Goal: Information Seeking & Learning: Learn about a topic

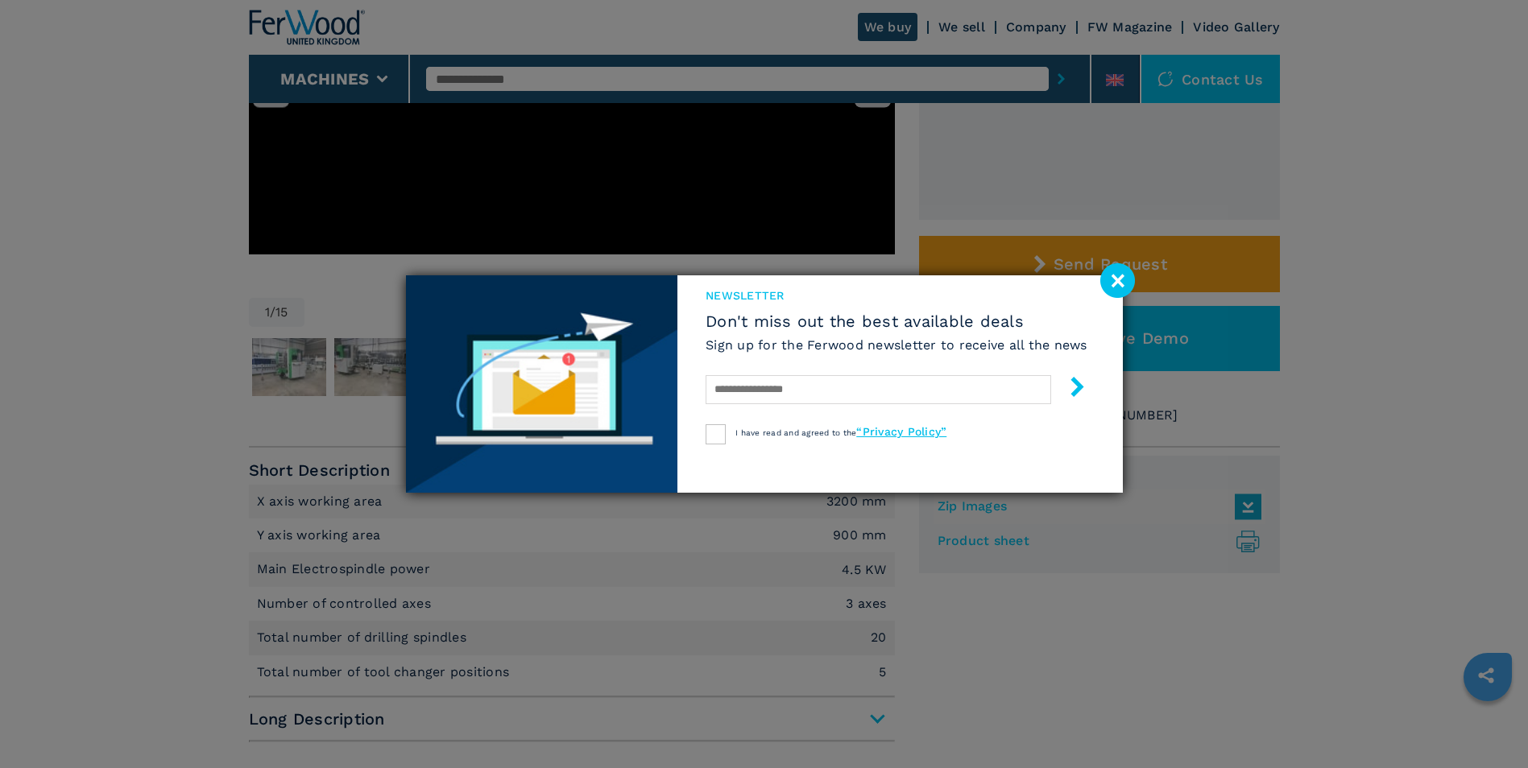
click at [1131, 268] on image at bounding box center [1117, 280] width 35 height 35
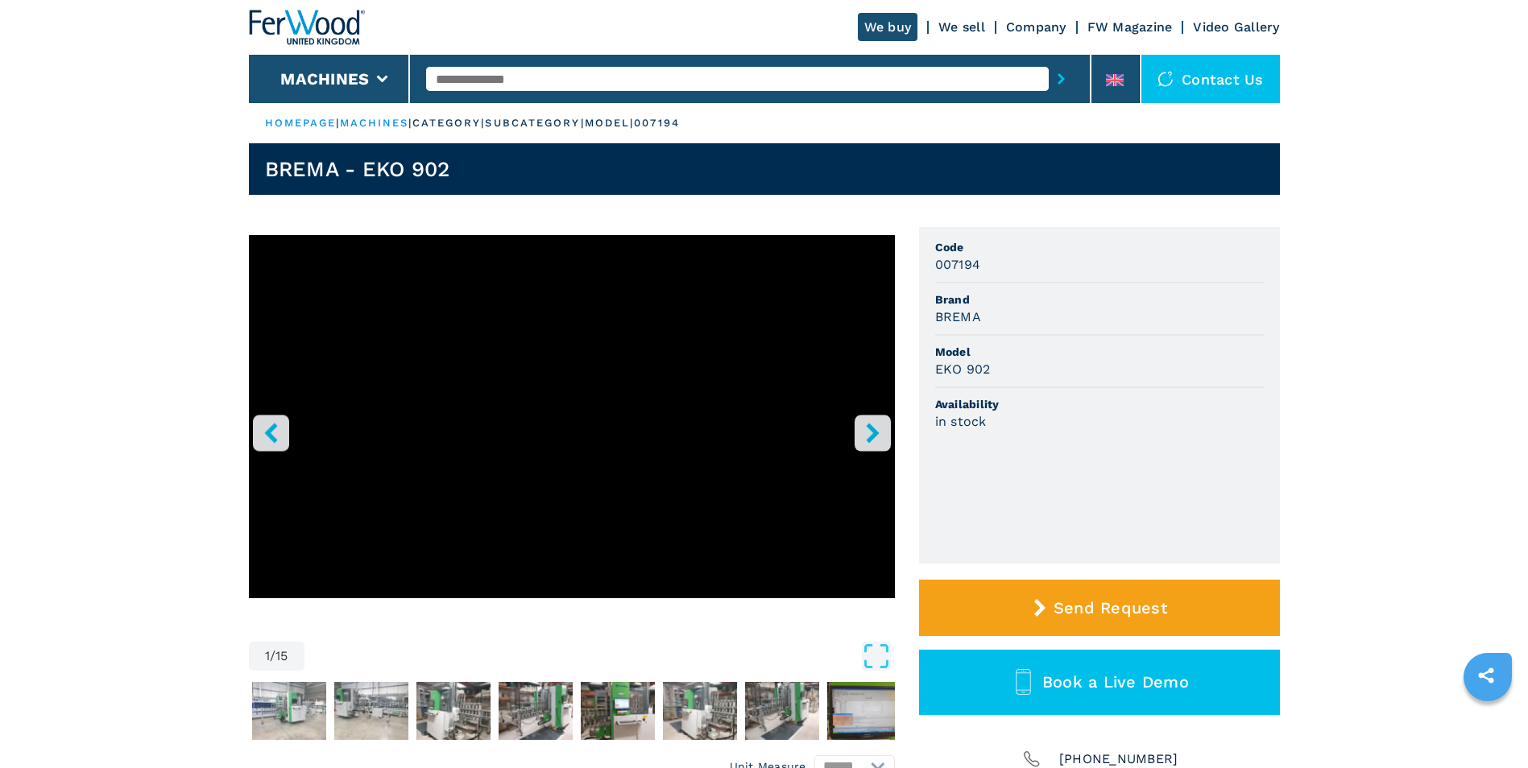
click at [920, 269] on ul "Code 007194 Brand BREMA Model EKO 902 Availability in stock" at bounding box center [1099, 395] width 361 height 337
click at [952, 267] on h3 "007194" at bounding box center [958, 264] width 46 height 19
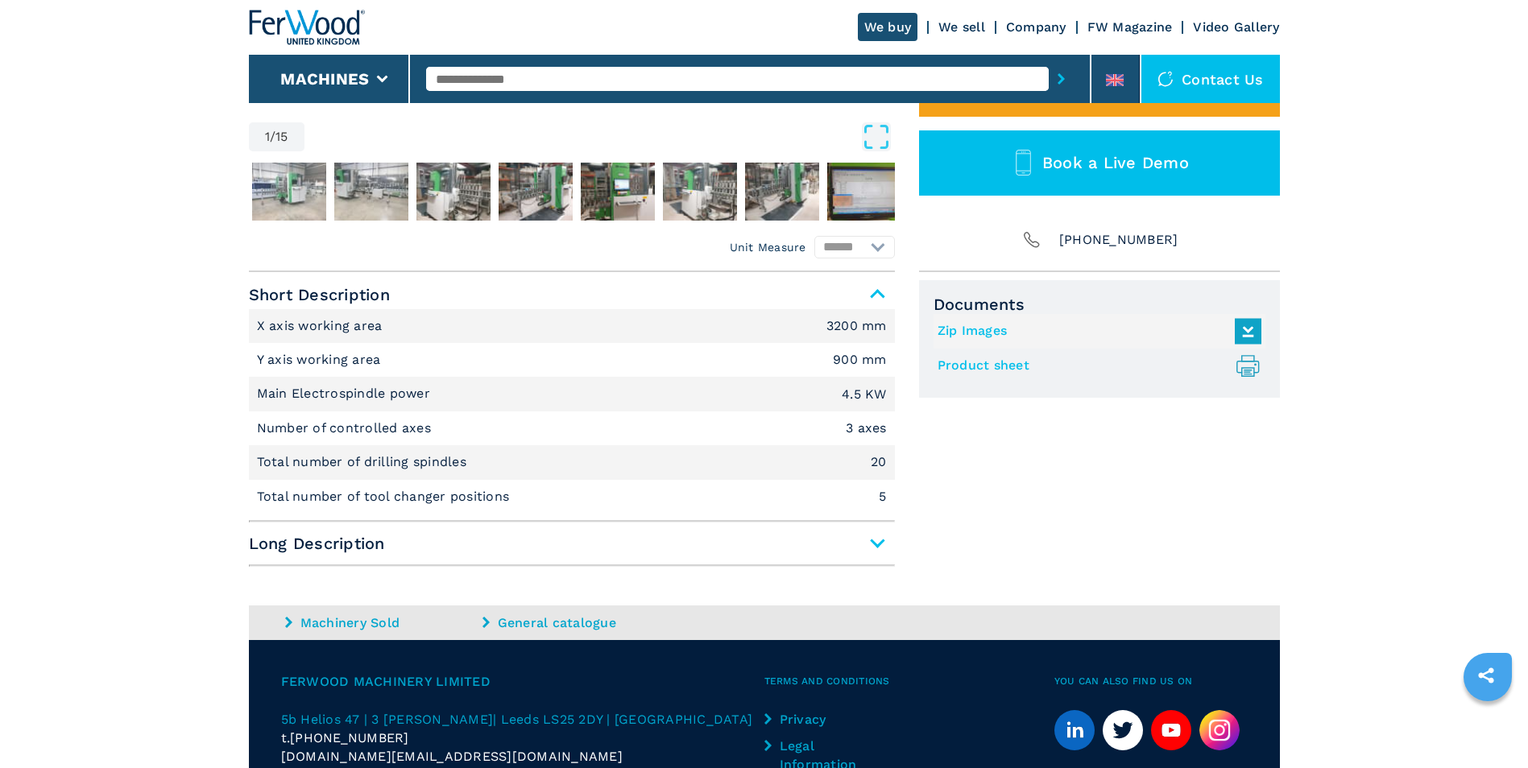
scroll to position [644, 0]
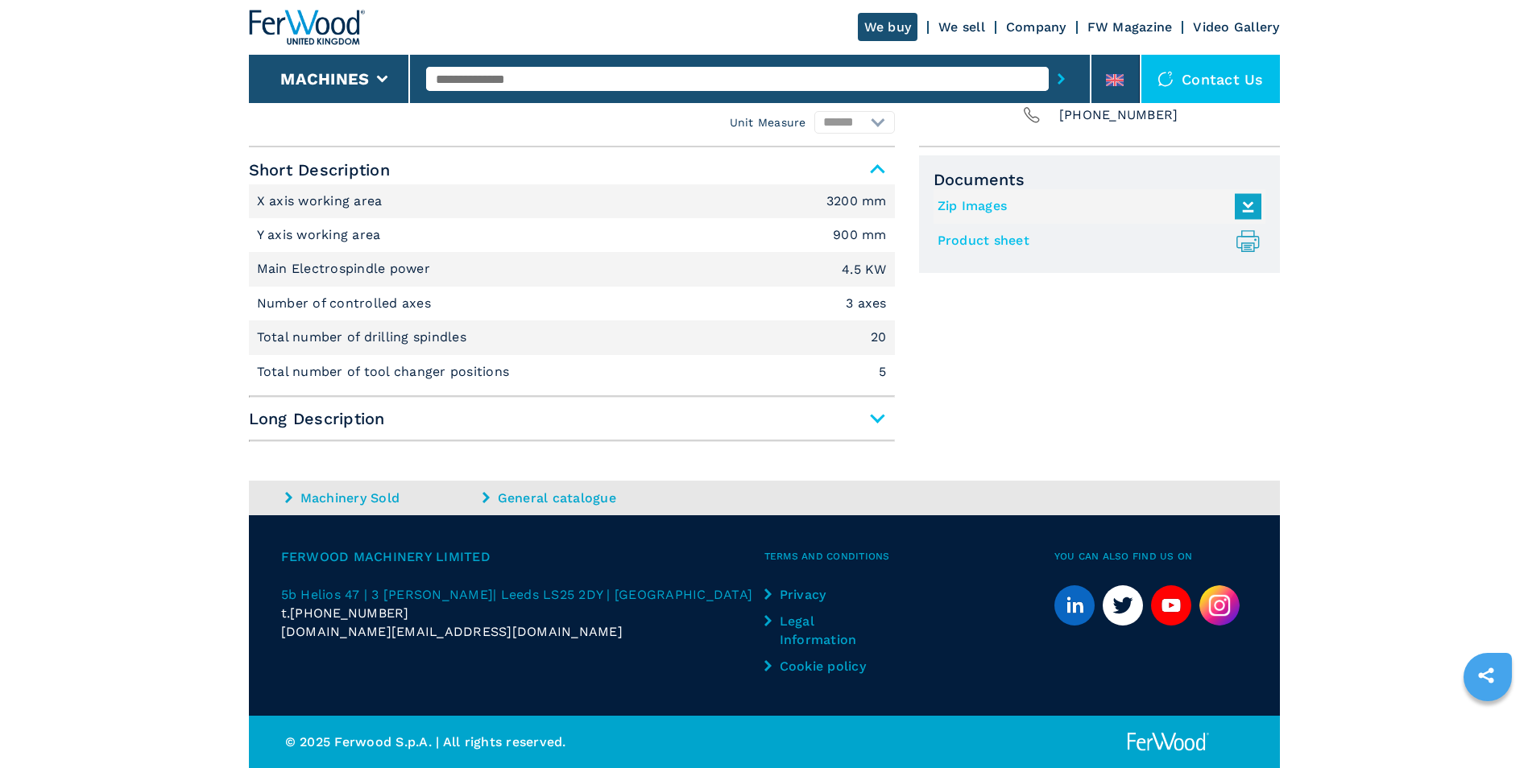
click at [890, 418] on span "Long Description" at bounding box center [572, 418] width 646 height 29
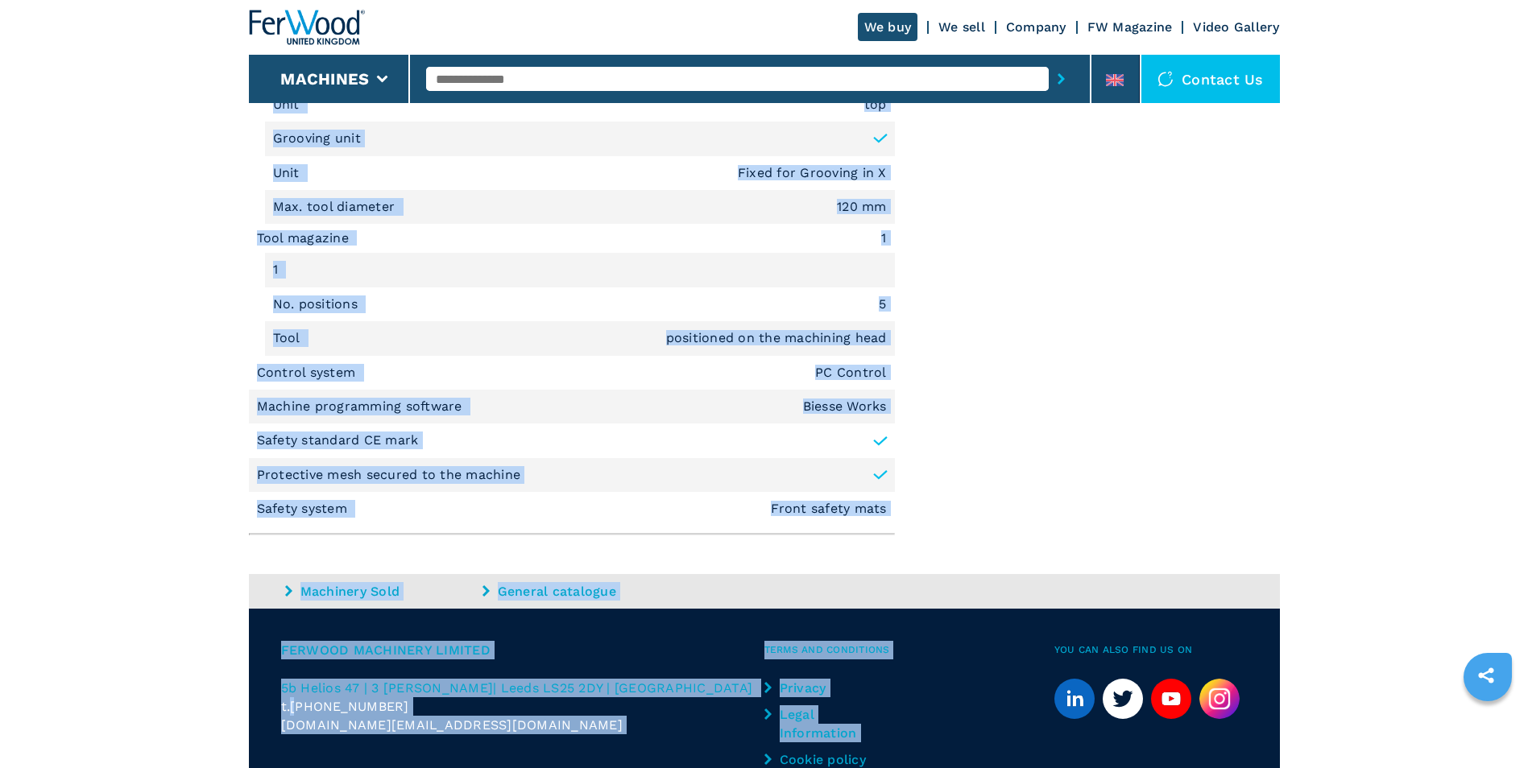
scroll to position [1937, 0]
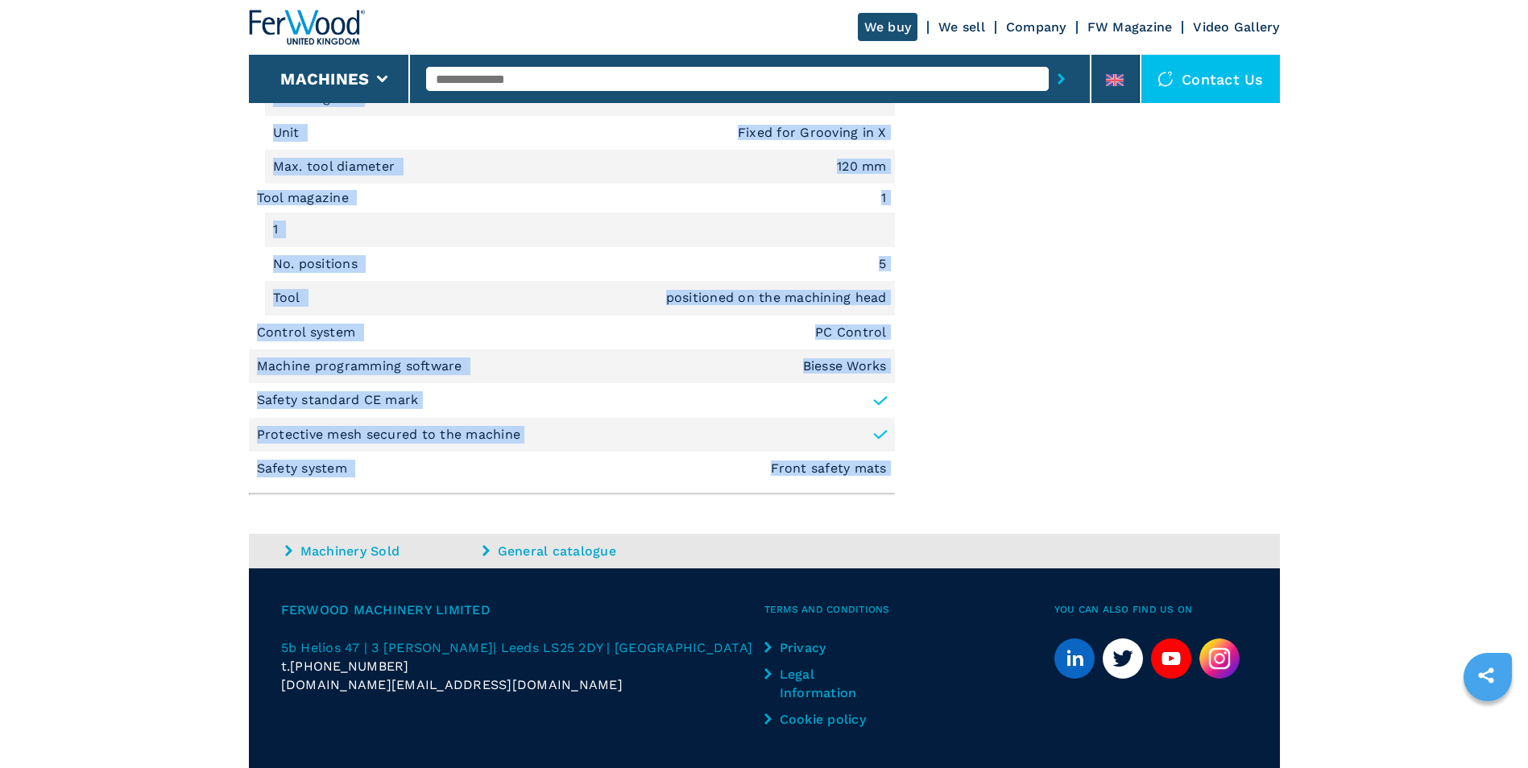
drag, startPoint x: 259, startPoint y: 448, endPoint x: 974, endPoint y: 426, distance: 714.8
copy div "Loremipsu Dolorsit AME Consect Adipisc Elit se doei Temporin, Utlabor E dolo ma…"
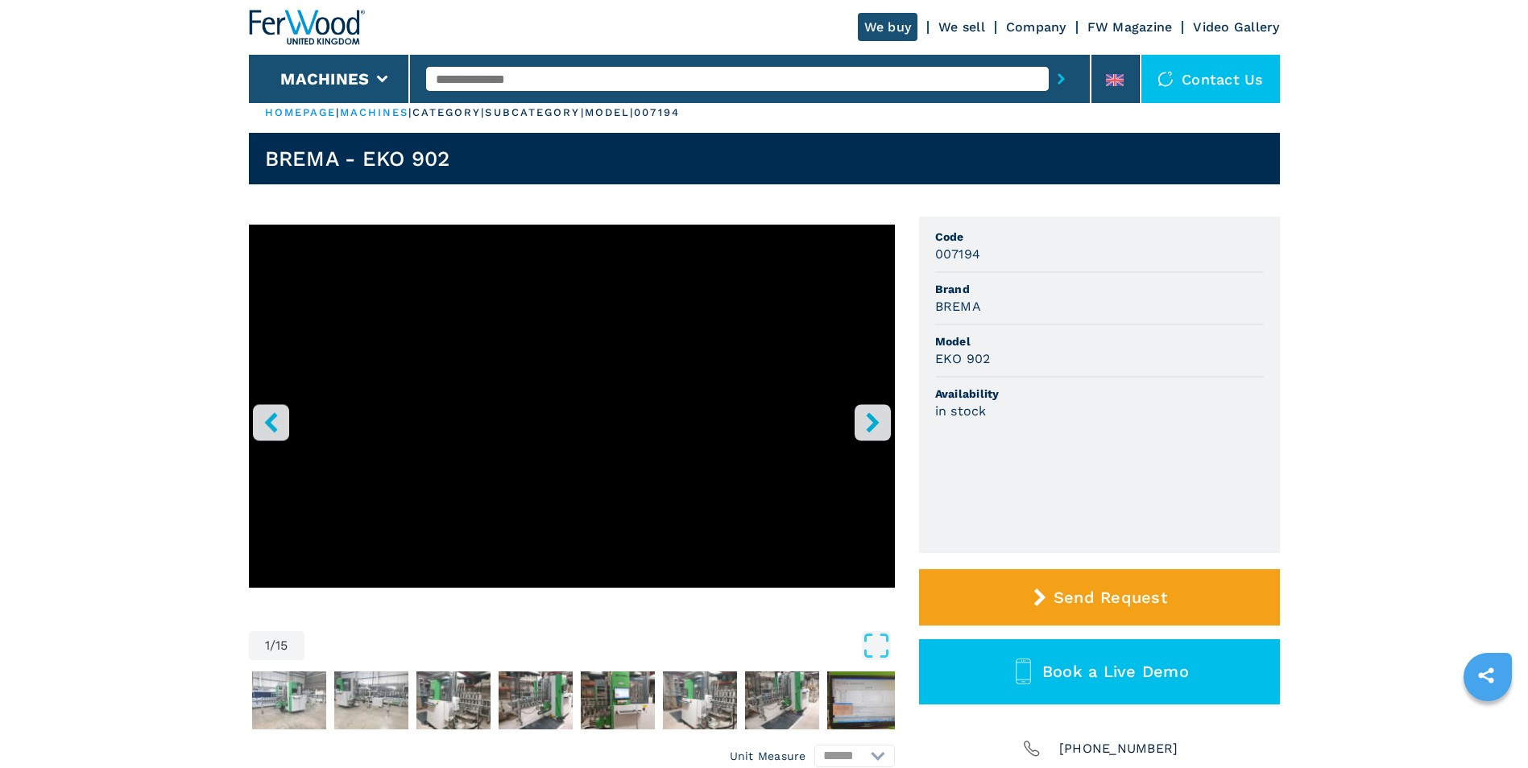
scroll to position [0, 0]
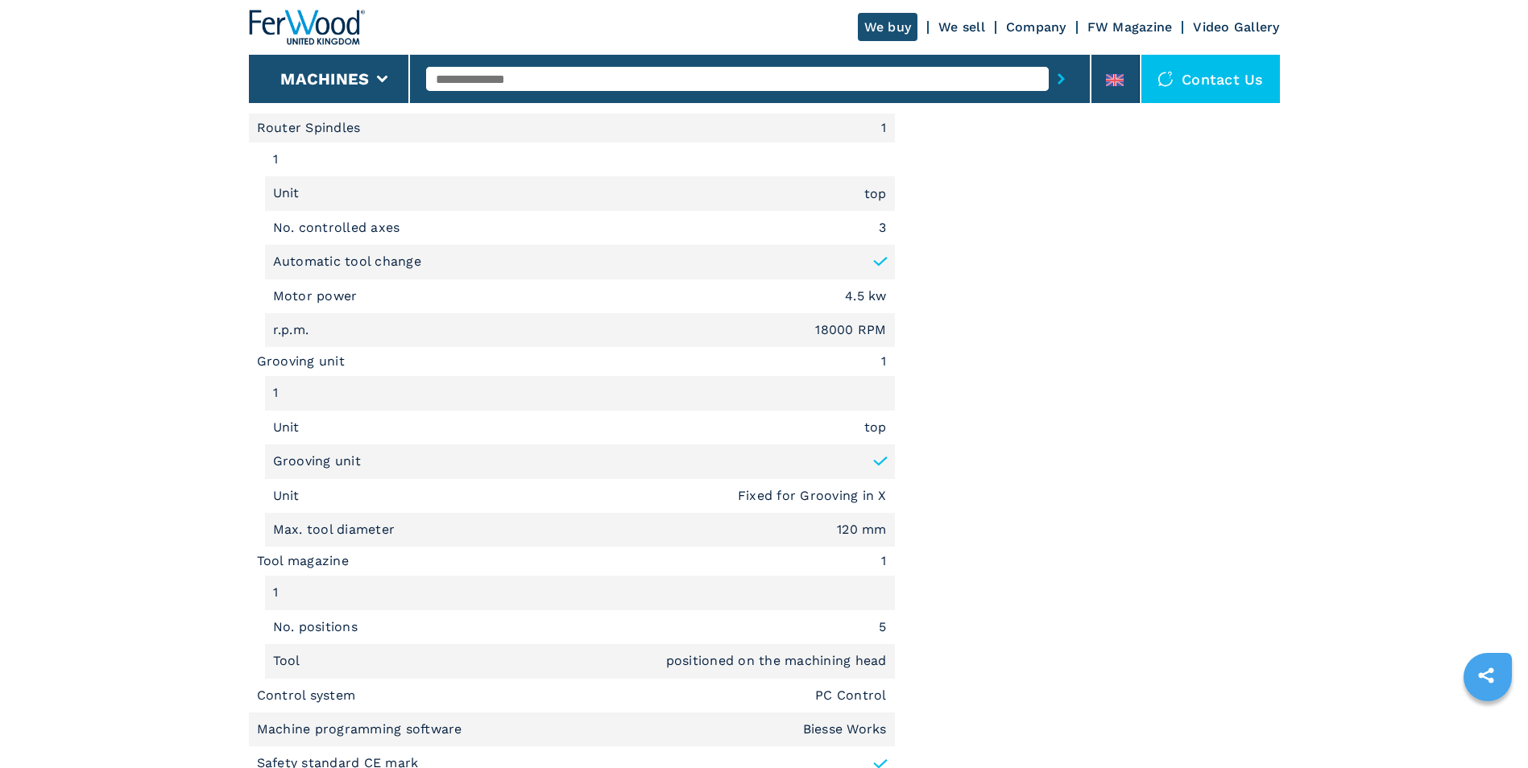
scroll to position [1936, 0]
